Goal: Information Seeking & Learning: Understand process/instructions

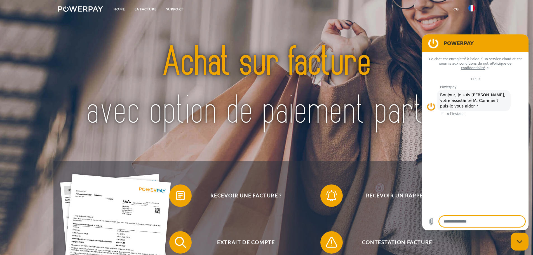
click at [82, 9] on img at bounding box center [80, 9] width 45 height 6
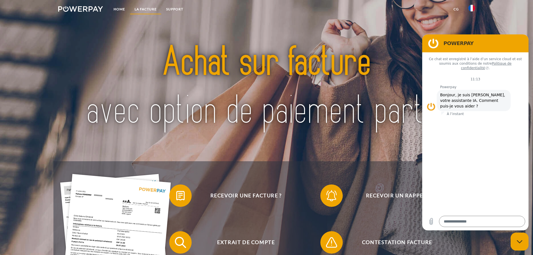
click at [148, 9] on link "LA FACTURE" at bounding box center [146, 9] width 32 height 10
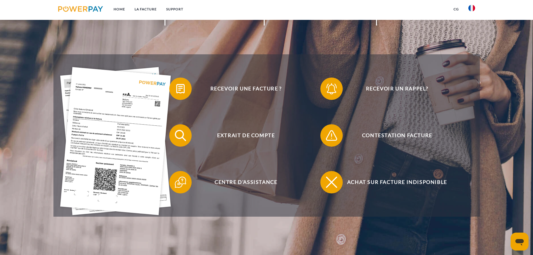
scroll to position [112, 0]
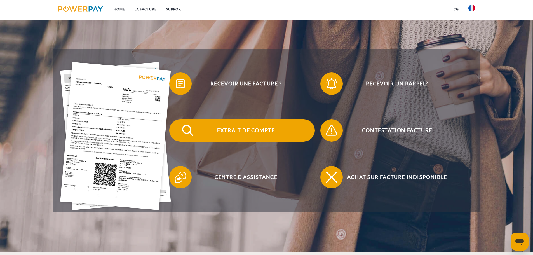
click at [190, 126] on img at bounding box center [188, 130] width 14 height 14
